Goal: Navigation & Orientation: Find specific page/section

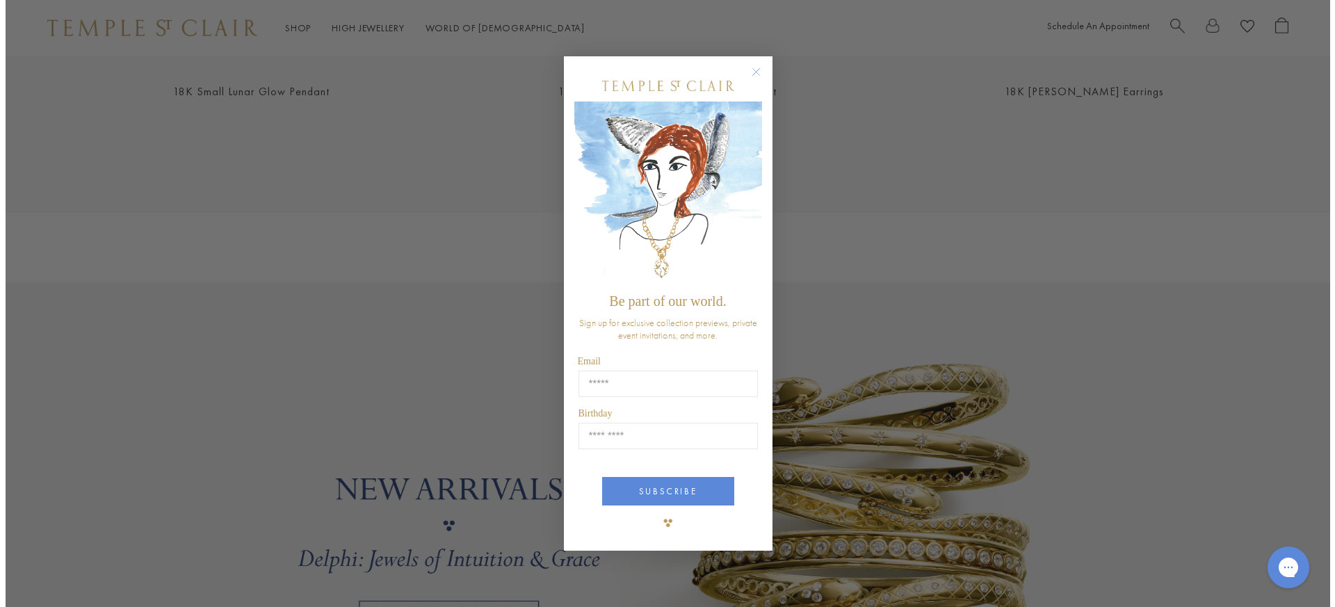
scroll to position [1056, 0]
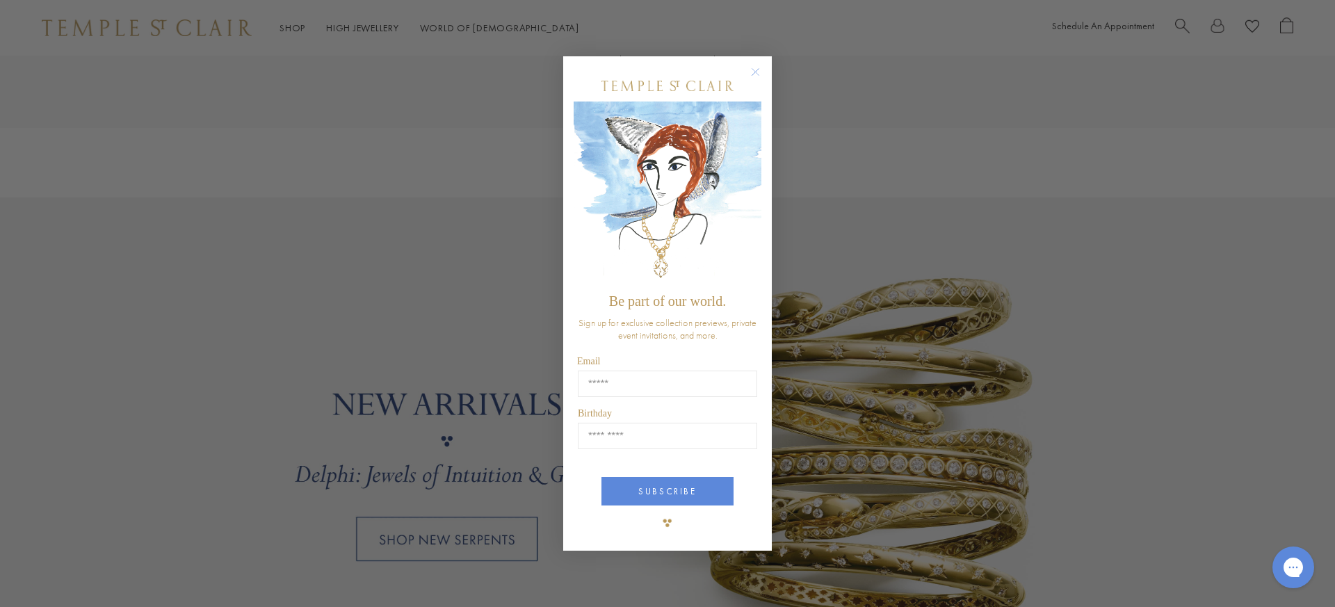
click at [756, 73] on circle "Close dialog" at bounding box center [755, 71] width 17 height 17
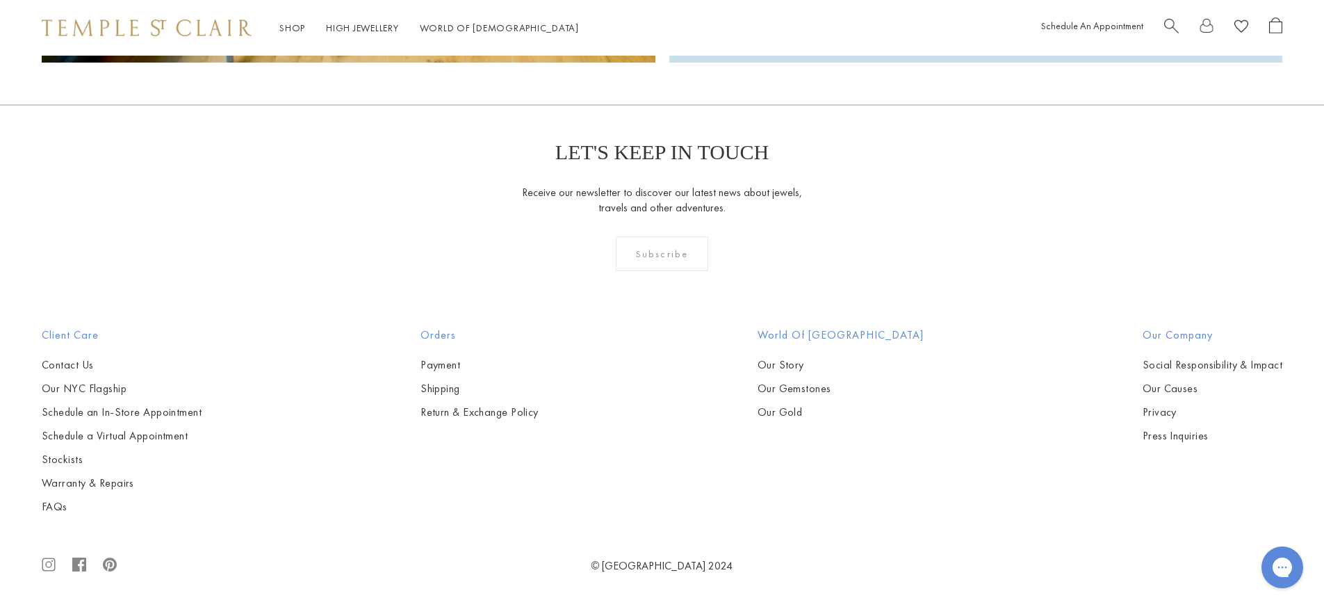
scroll to position [3675, 0]
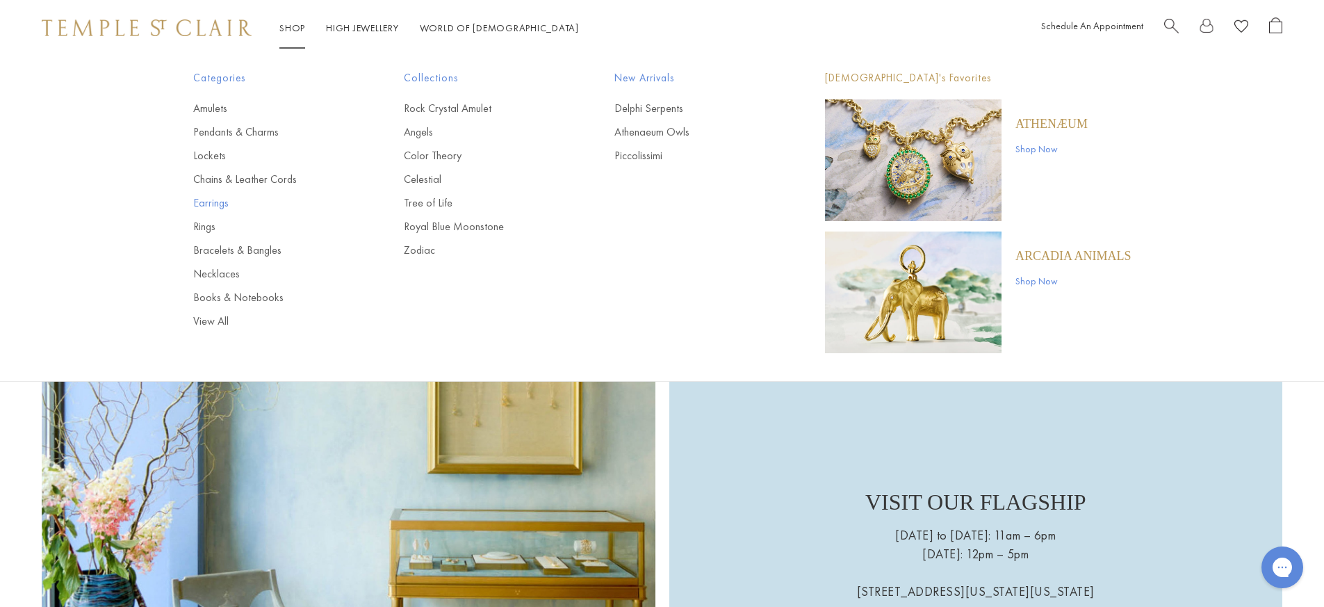
click at [206, 208] on link "Earrings" at bounding box center [270, 202] width 155 height 15
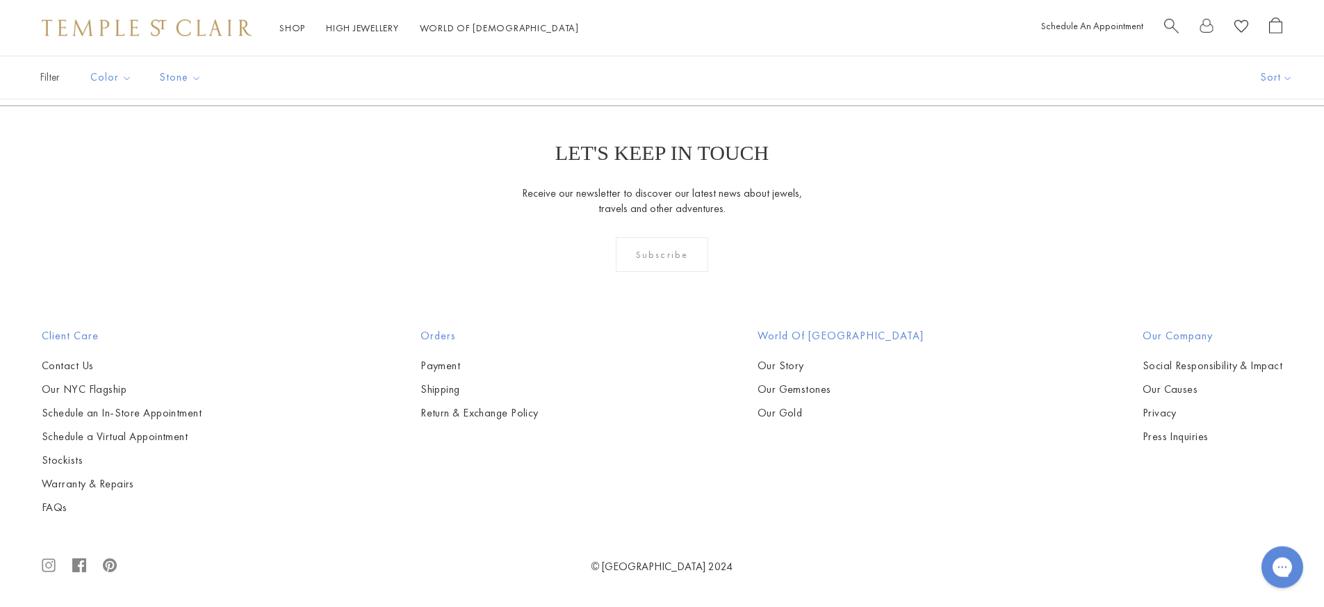
scroll to position [7819, 0]
click at [640, 49] on link "2" at bounding box center [639, 30] width 45 height 38
click at [707, 49] on link "3" at bounding box center [706, 30] width 45 height 38
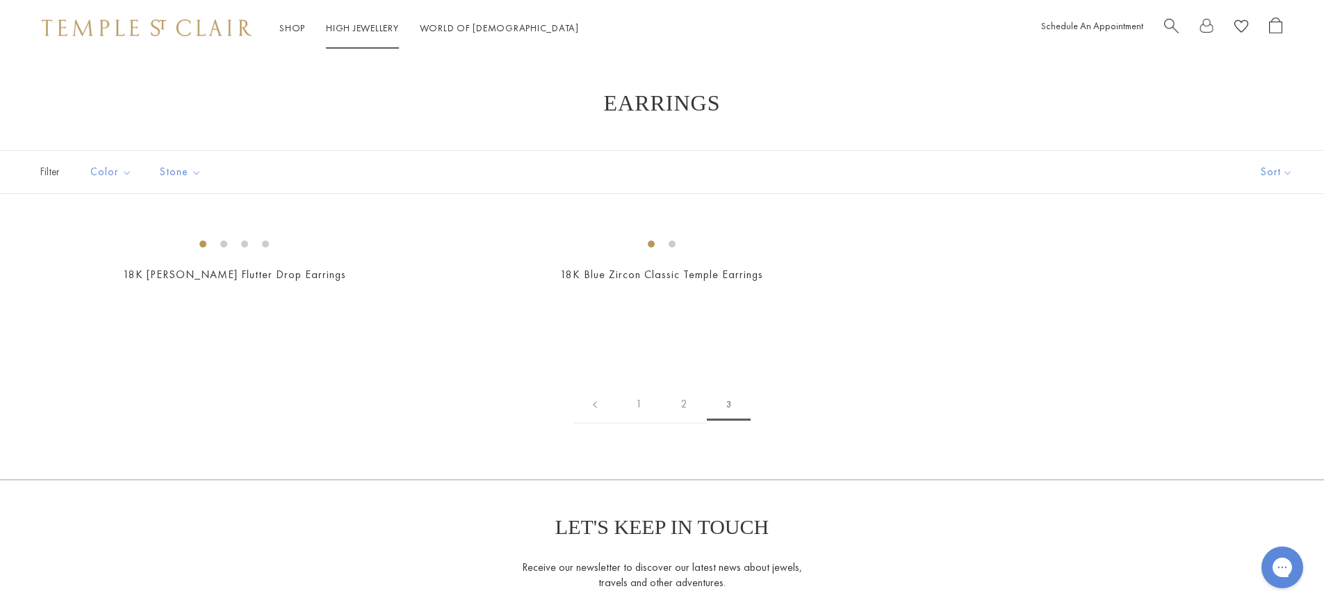
click at [370, 33] on link "High Jewellery High Jewellery" at bounding box center [362, 28] width 73 height 13
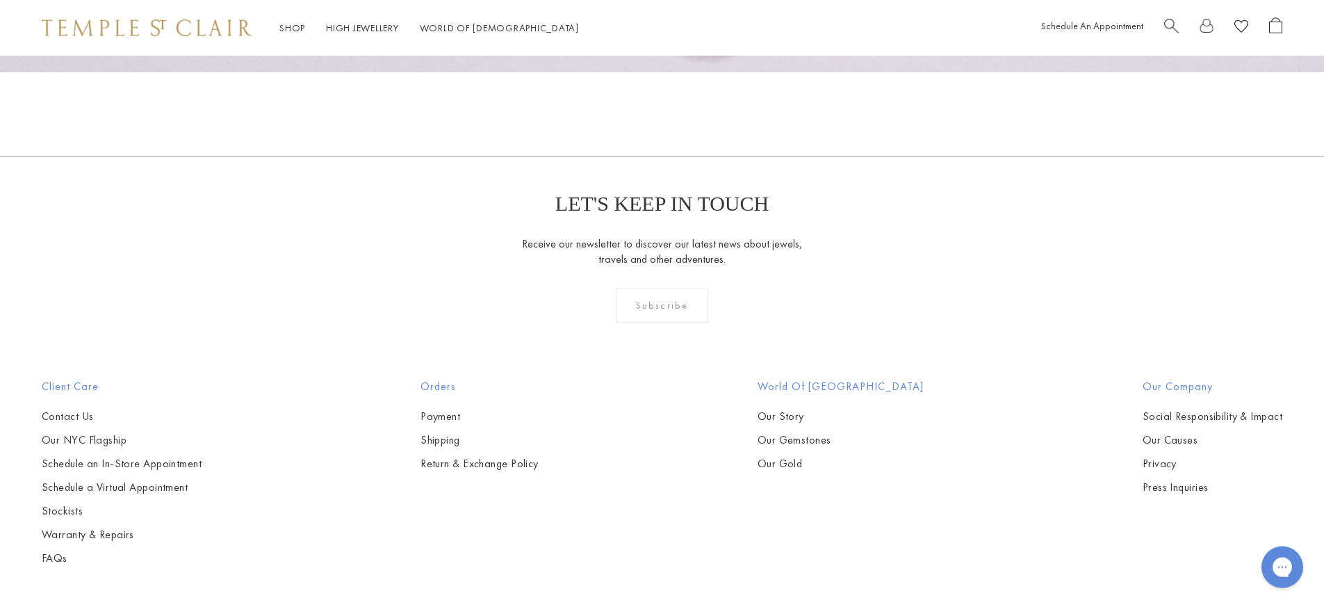
scroll to position [1520, 0]
